Goal: Task Accomplishment & Management: Manage account settings

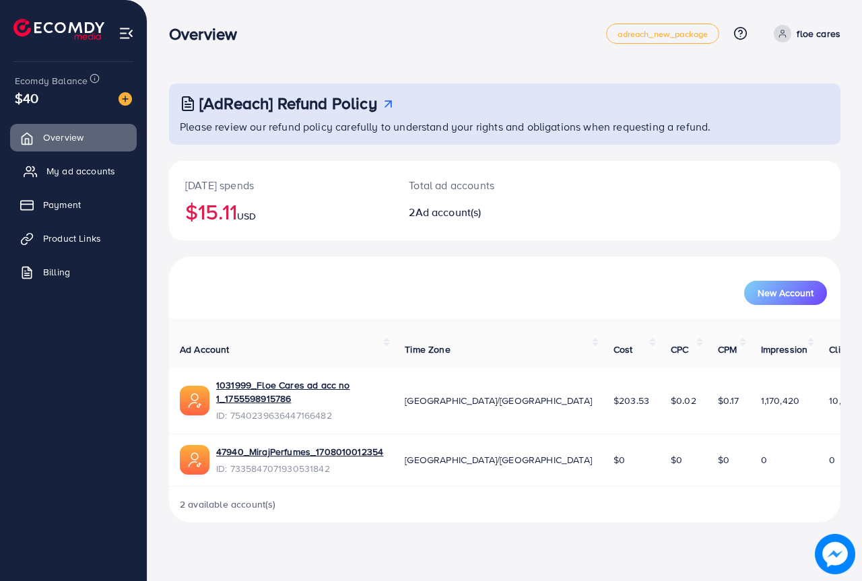
click at [99, 172] on span "My ad accounts" at bounding box center [80, 170] width 69 height 13
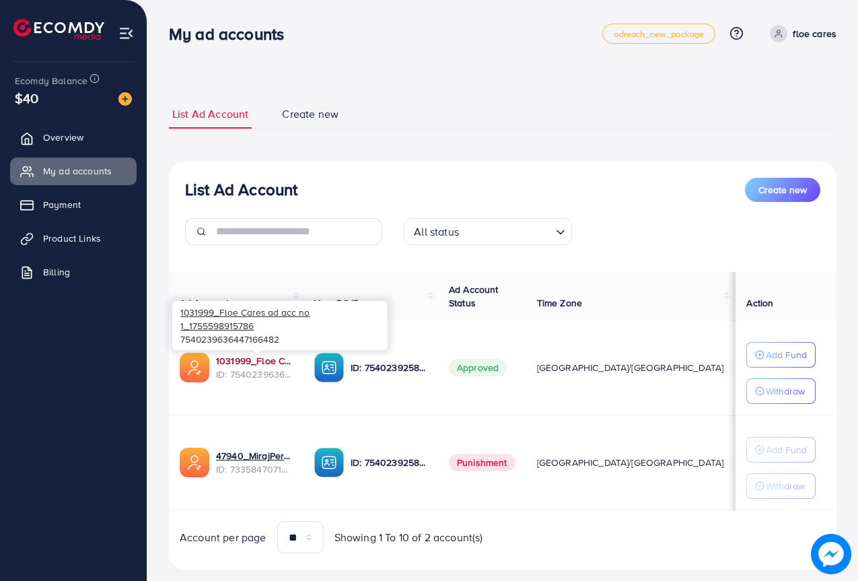
click at [257, 357] on link "1031999_Floe Cares ad acc no 1_1755598915786" at bounding box center [254, 360] width 77 height 13
